Goal: Transaction & Acquisition: Purchase product/service

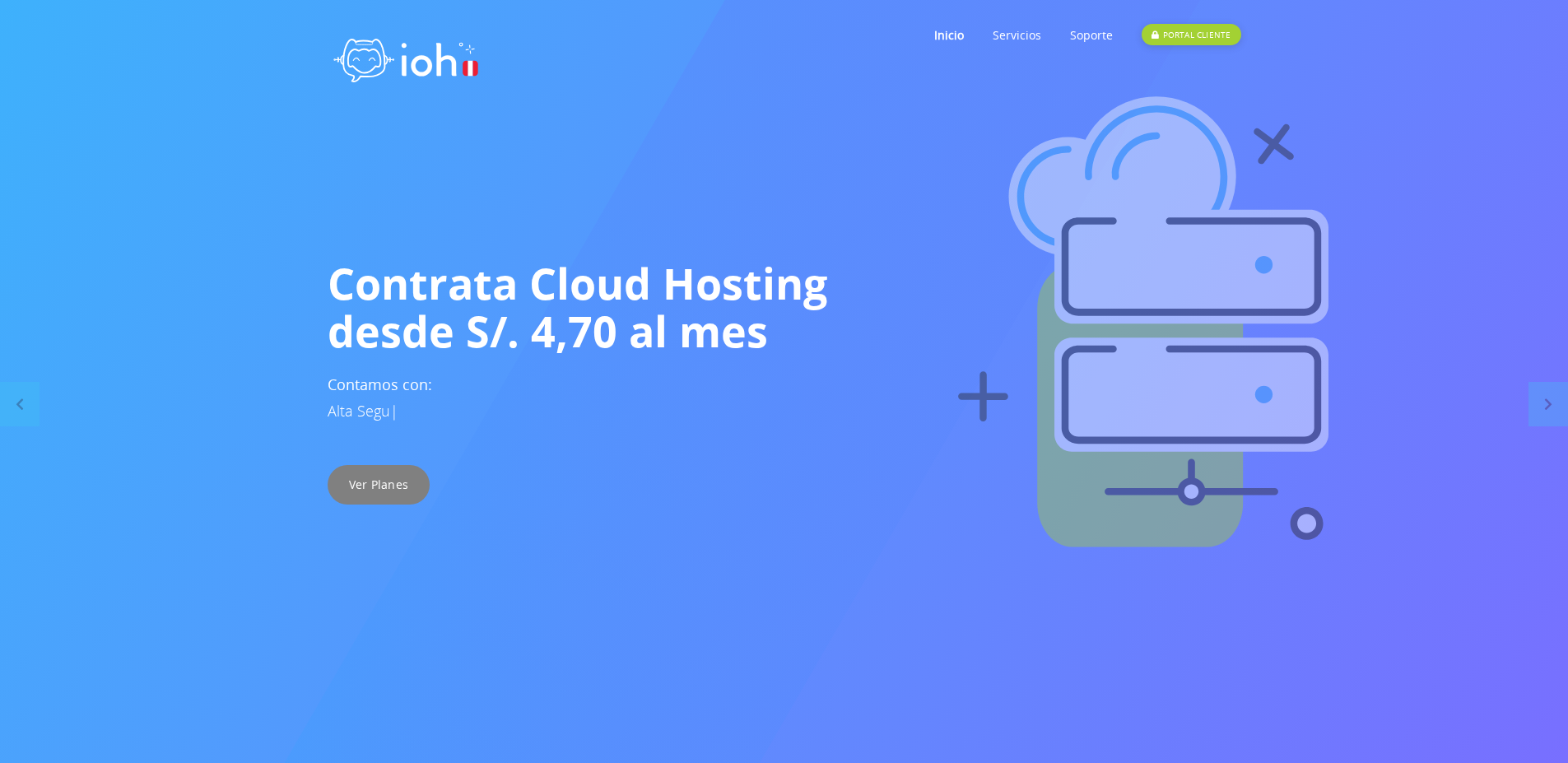
click at [376, 494] on link "Ver Planes" at bounding box center [379, 484] width 103 height 39
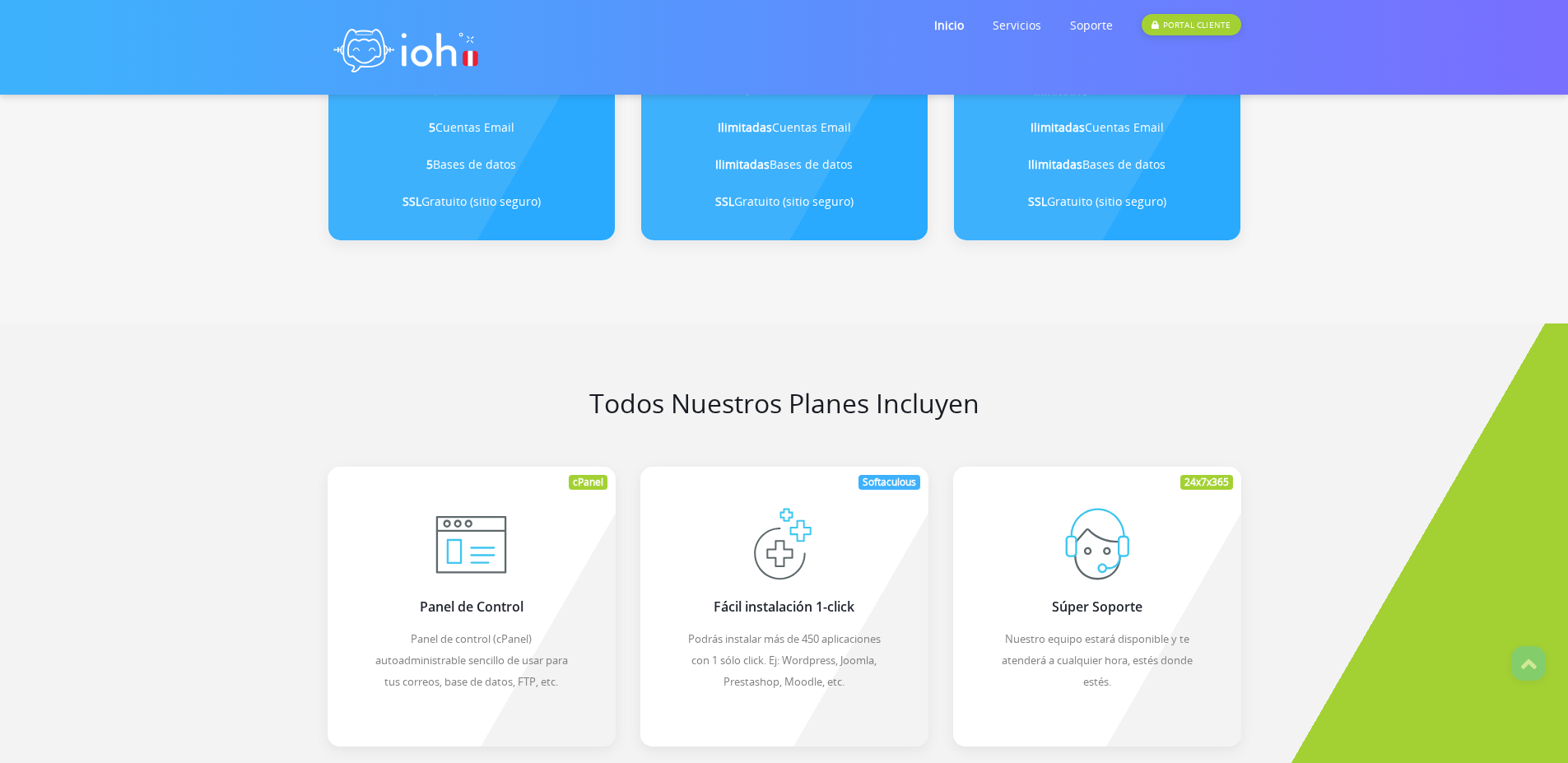
scroll to position [296, 0]
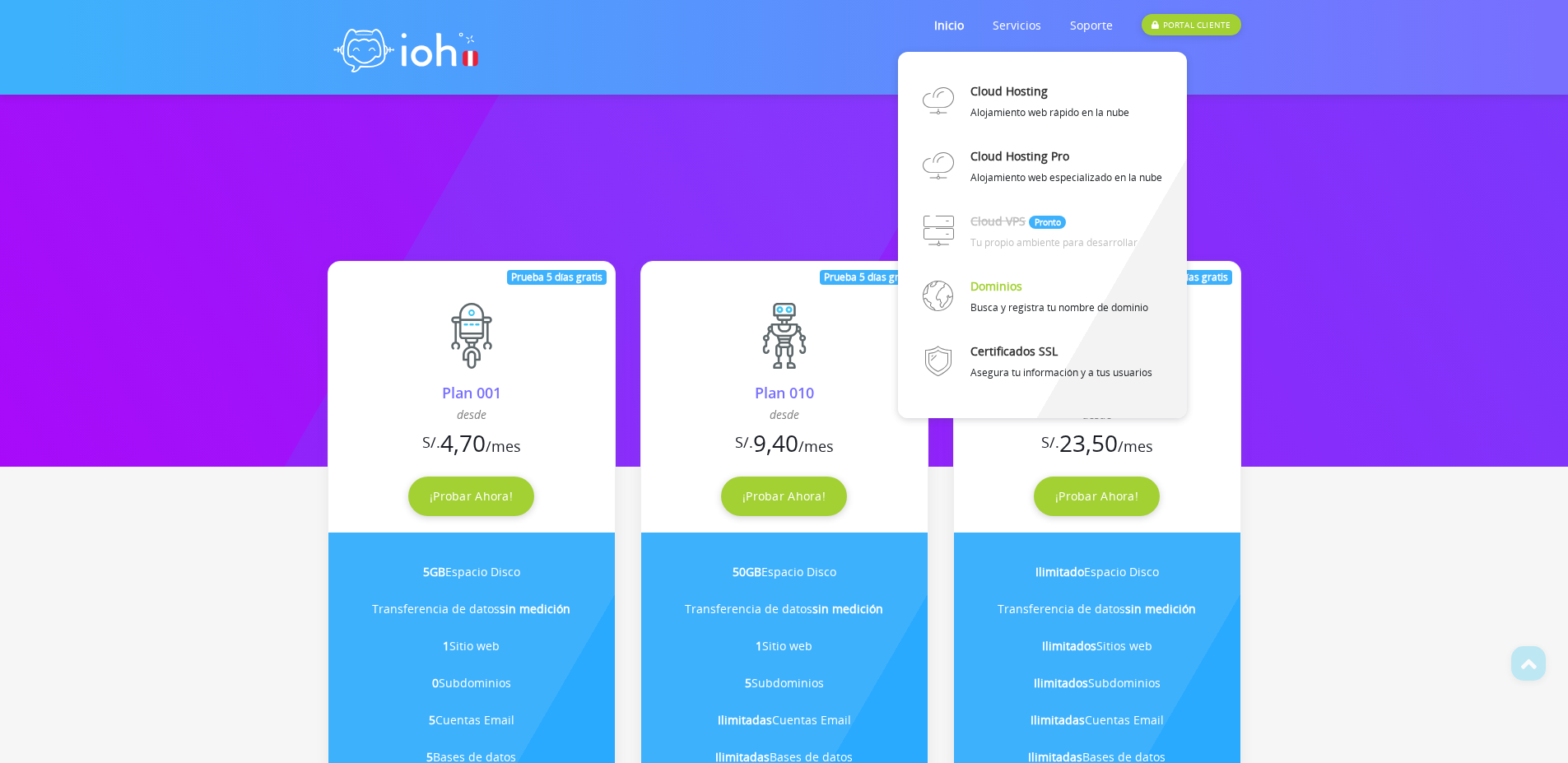
click at [1014, 293] on link "Dominios" at bounding box center [997, 286] width 52 height 29
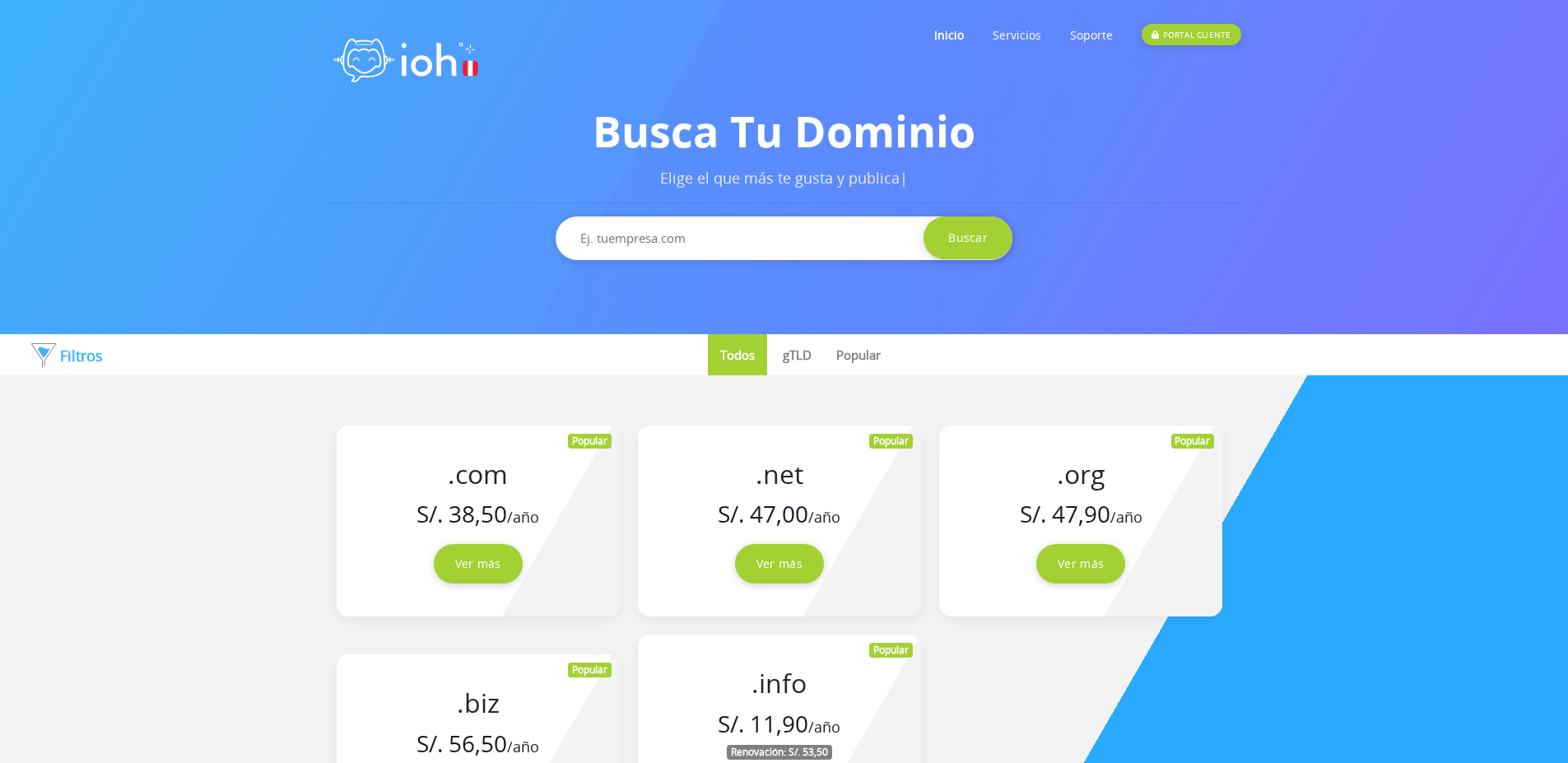
click at [797, 238] on input "text" at bounding box center [783, 238] width 457 height 44
type input "h"
click at [776, 234] on input "text" at bounding box center [783, 238] width 457 height 44
type input "digitalwebph"
drag, startPoint x: 995, startPoint y: 224, endPoint x: 988, endPoint y: 228, distance: 8.1
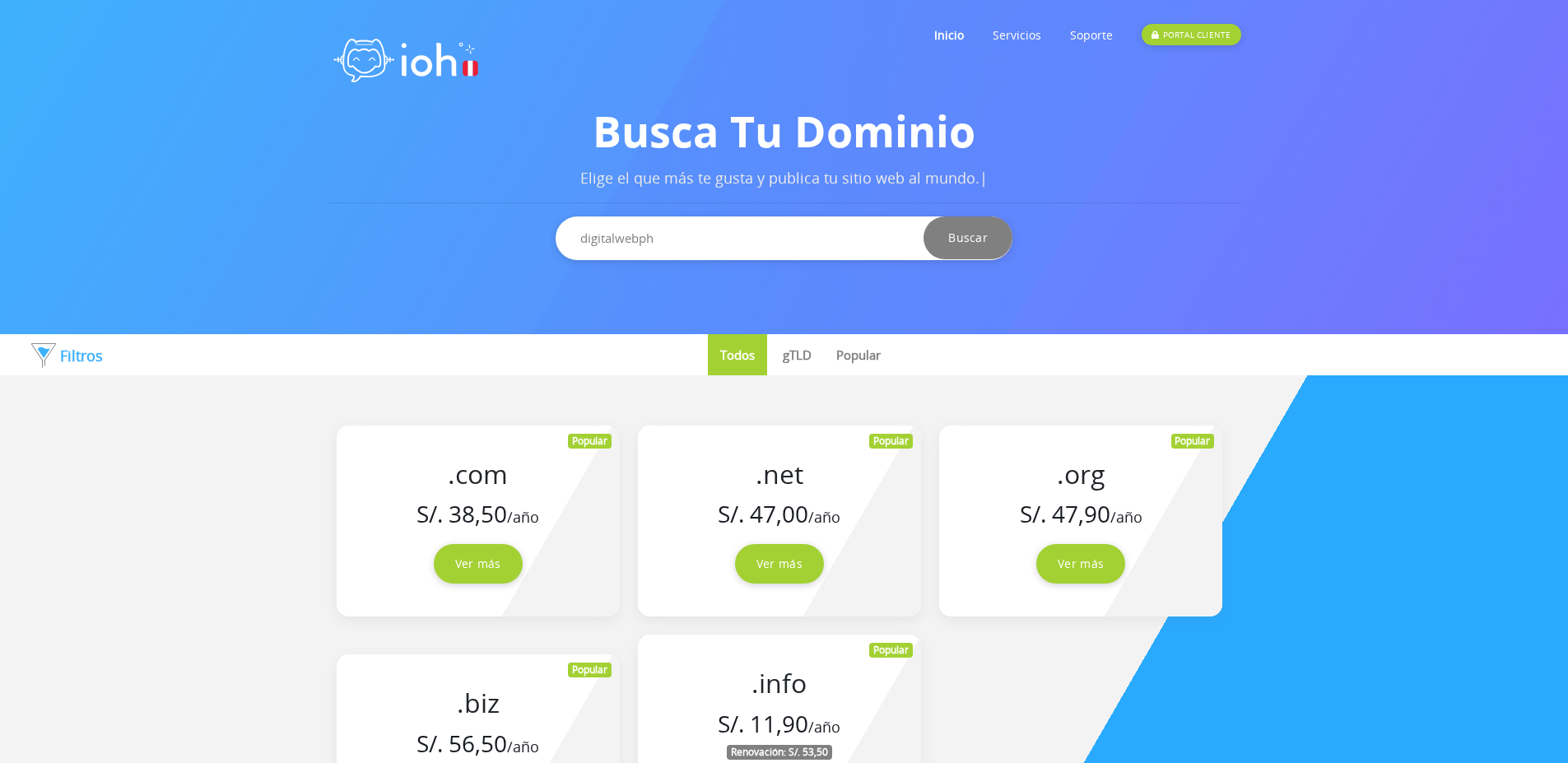
click at [990, 228] on input "Buscar" at bounding box center [968, 238] width 89 height 43
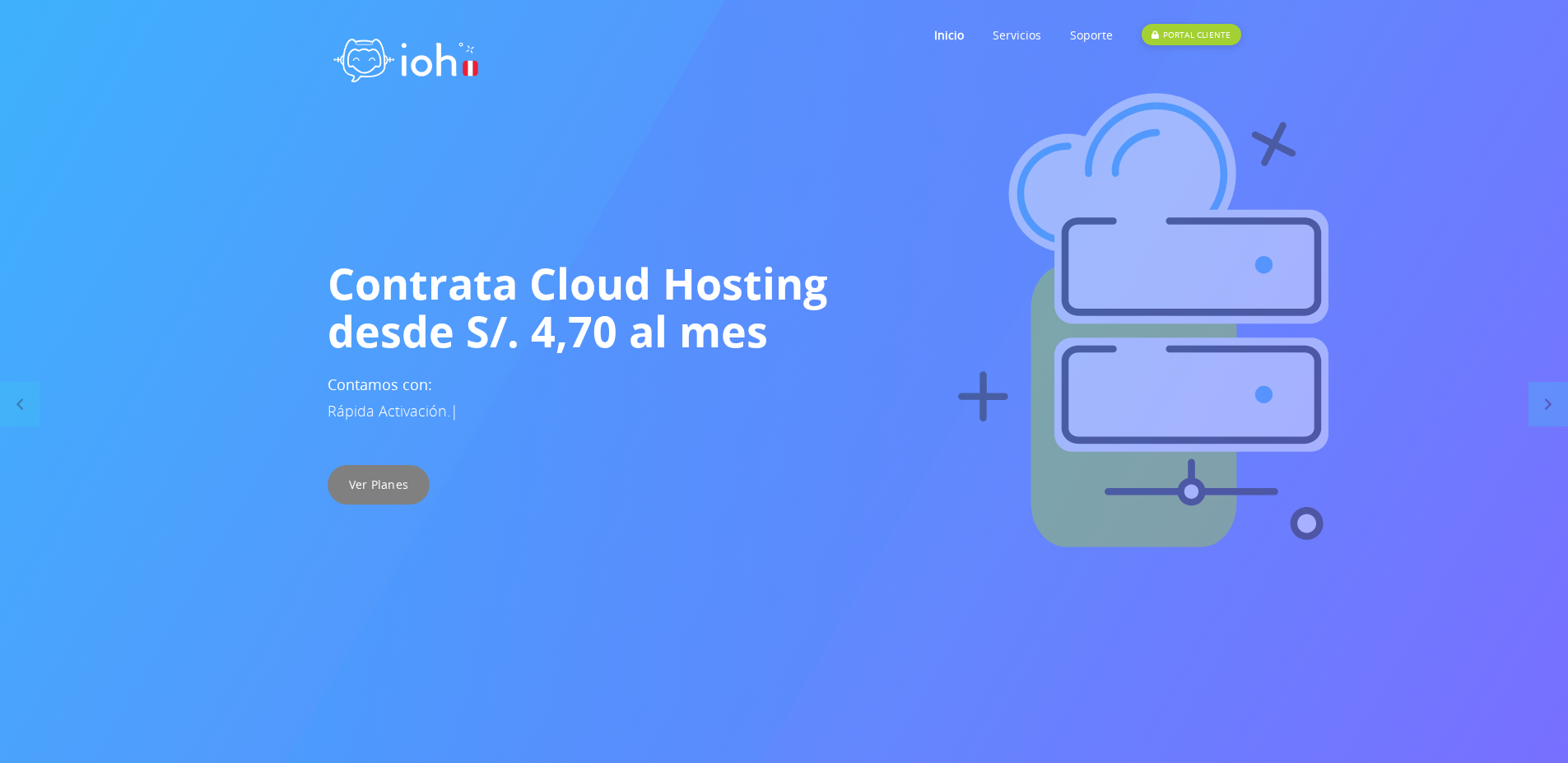
click at [392, 493] on link "Ver Planes" at bounding box center [379, 484] width 103 height 39
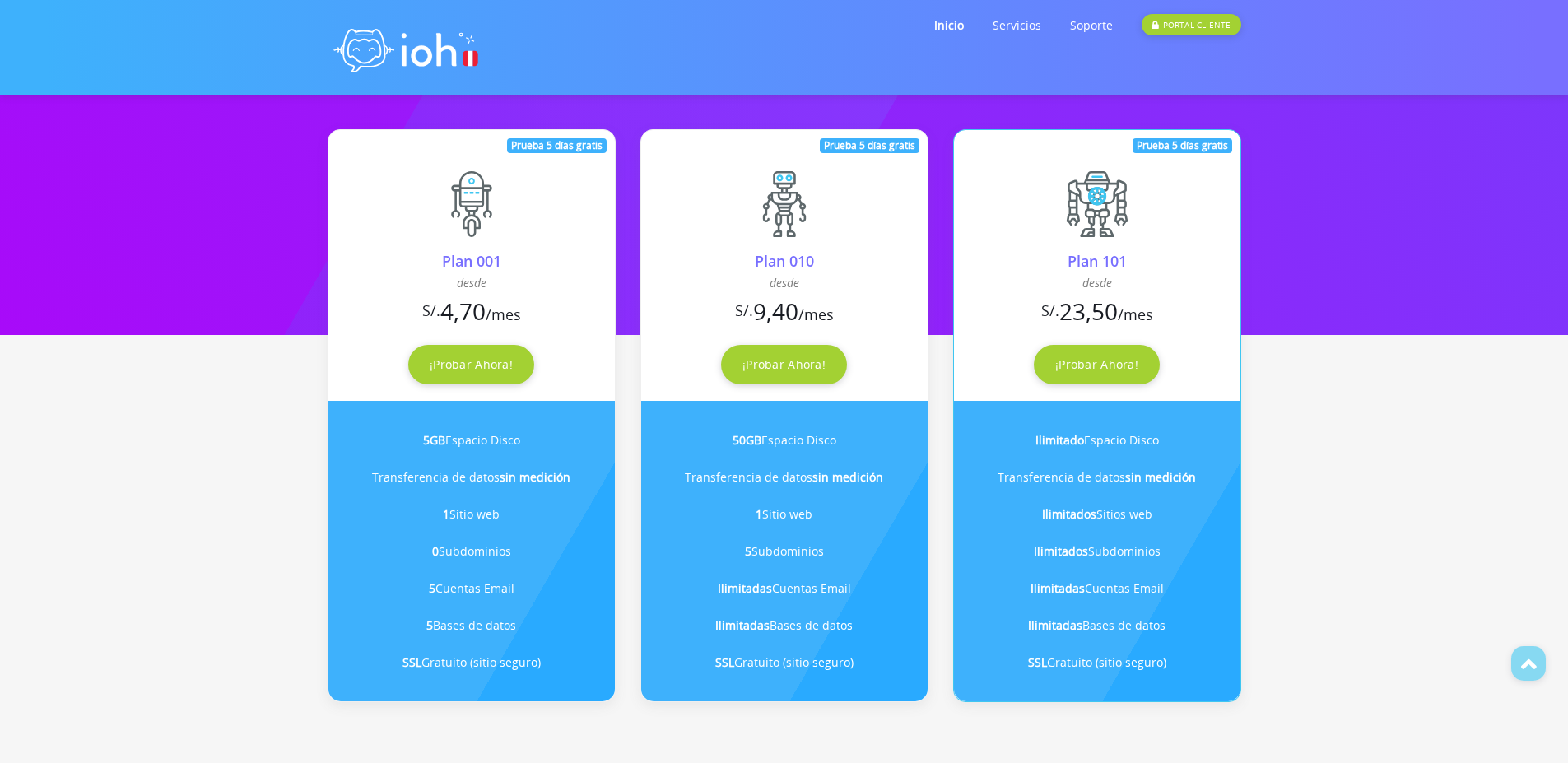
scroll to position [445, 0]
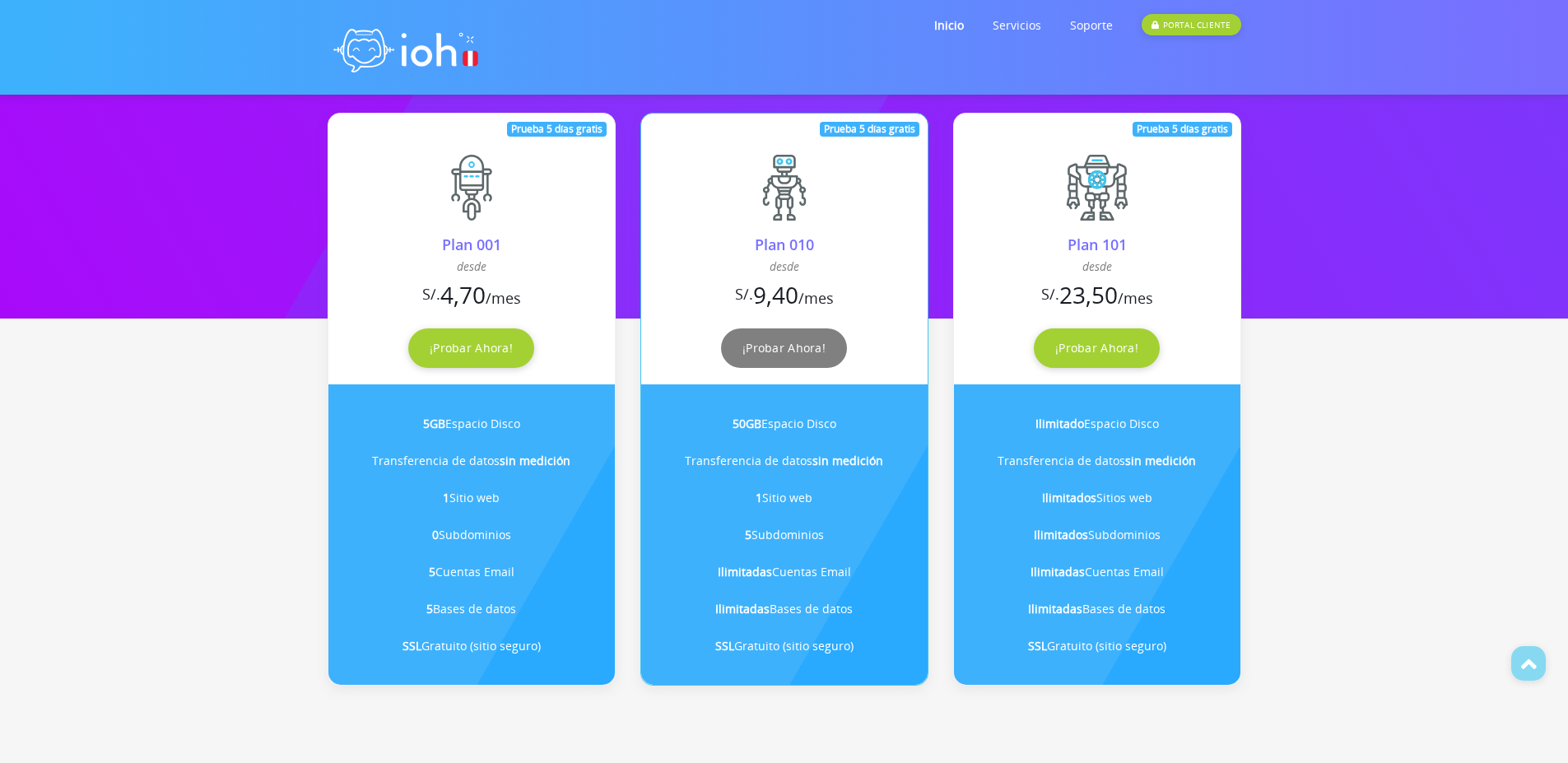
click at [782, 353] on link "¡Probar Ahora!" at bounding box center [784, 348] width 126 height 39
